Goal: Find specific page/section: Find specific page/section

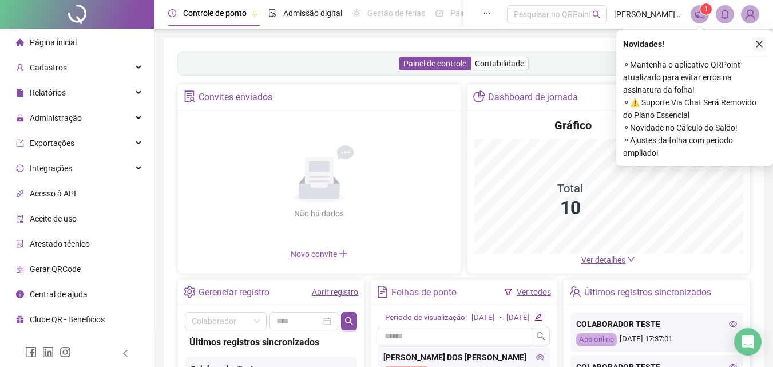
click at [752, 42] on button "button" at bounding box center [759, 44] width 14 height 14
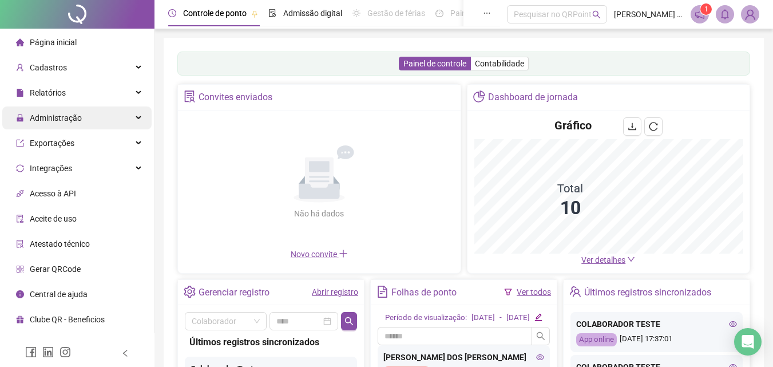
click at [94, 116] on div "Administração" at bounding box center [76, 117] width 149 height 23
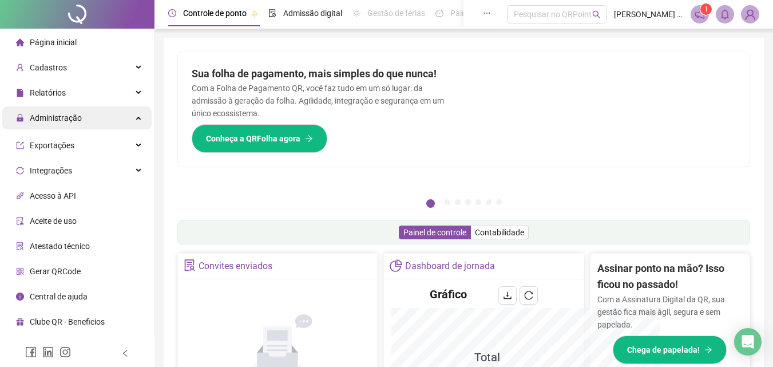
click at [139, 114] on div "Administração" at bounding box center [76, 117] width 149 height 23
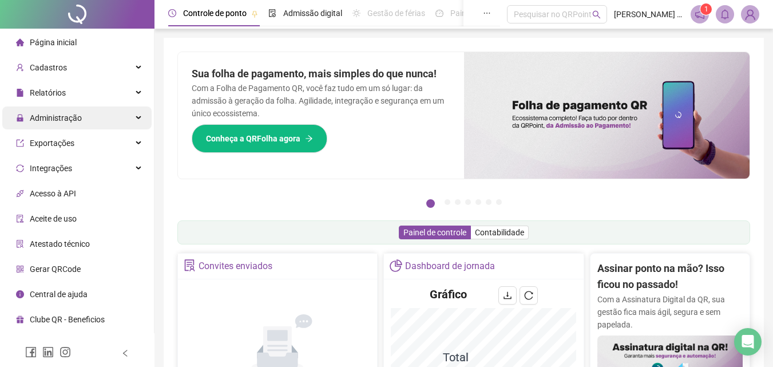
click at [139, 114] on div "Administração" at bounding box center [76, 117] width 149 height 23
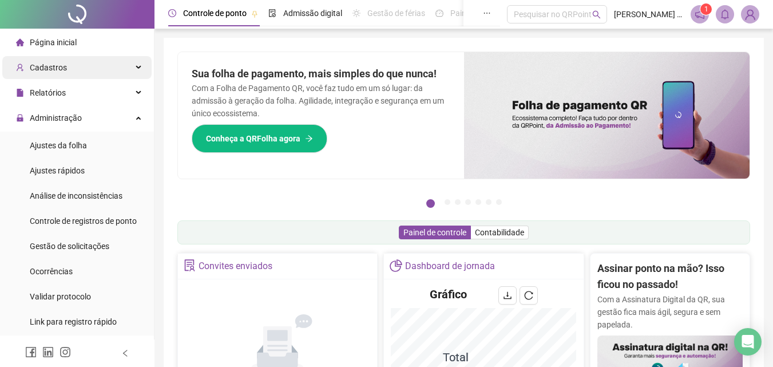
click at [107, 74] on div "Cadastros" at bounding box center [76, 67] width 149 height 23
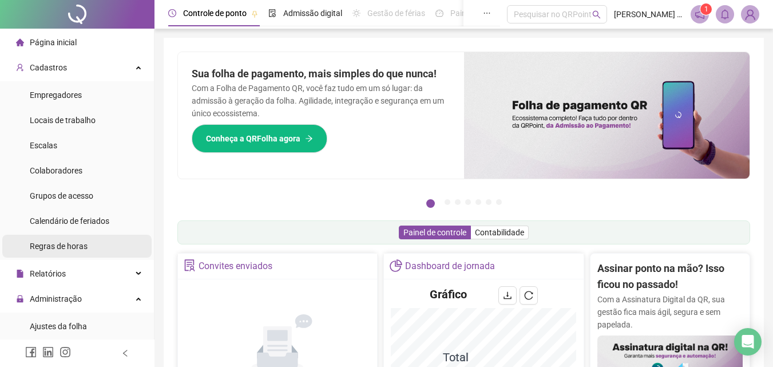
click at [77, 246] on span "Regras de horas" at bounding box center [59, 245] width 58 height 9
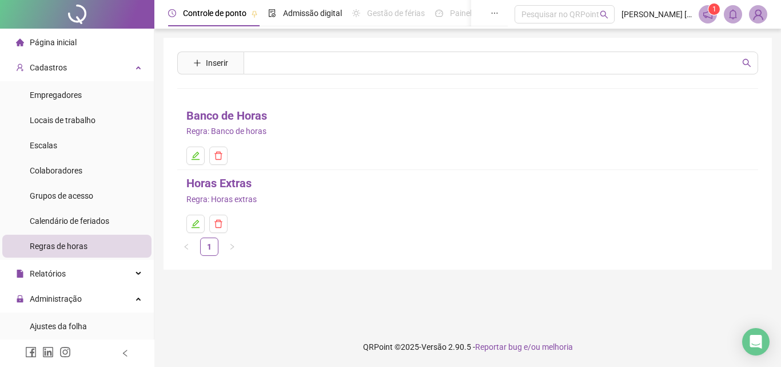
click at [248, 112] on link "Banco de Horas" at bounding box center [226, 116] width 81 height 18
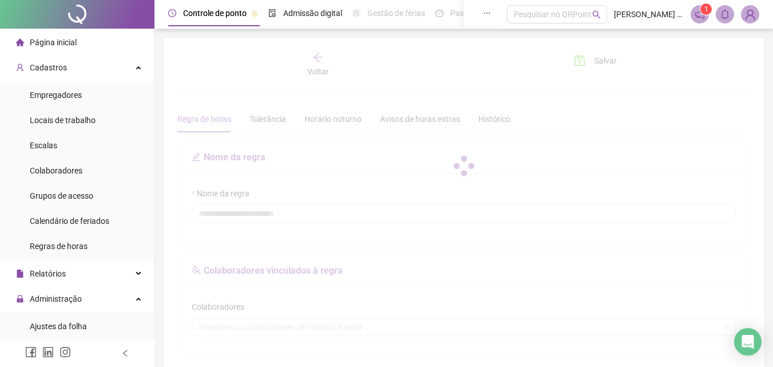
type input "**********"
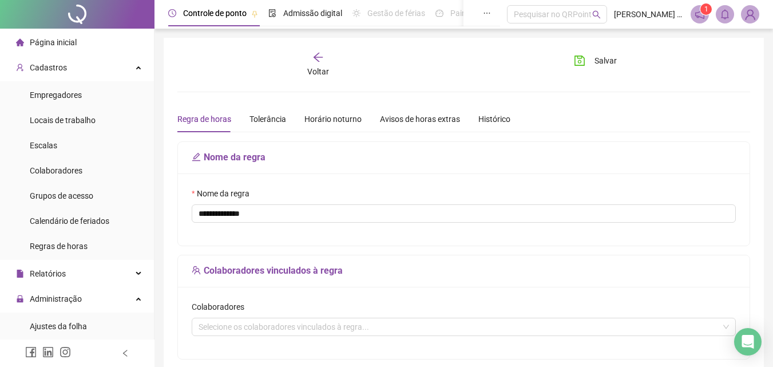
click at [323, 63] on div "Voltar" at bounding box center [319, 64] width 88 height 26
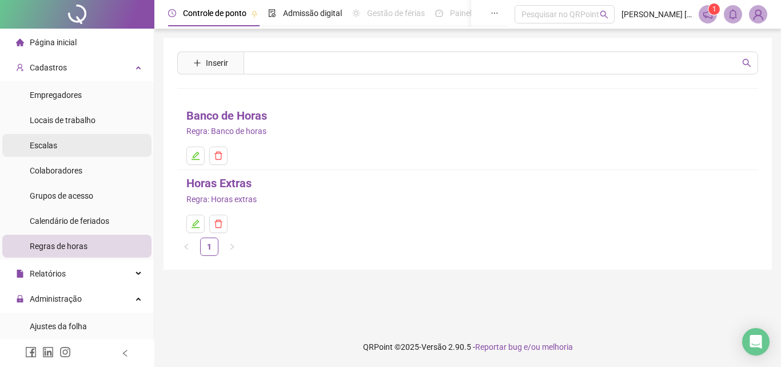
click at [67, 142] on li "Escalas" at bounding box center [76, 145] width 149 height 23
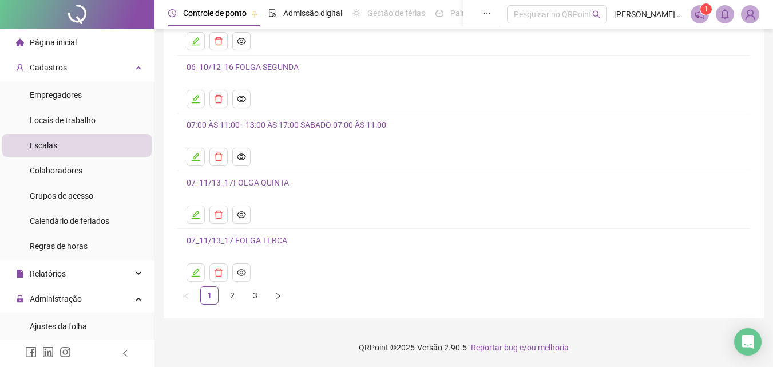
scroll to position [124, 0]
click at [229, 294] on link "2" at bounding box center [232, 294] width 17 height 17
click at [256, 300] on link "3" at bounding box center [255, 294] width 17 height 17
